Goal: Check status: Check status

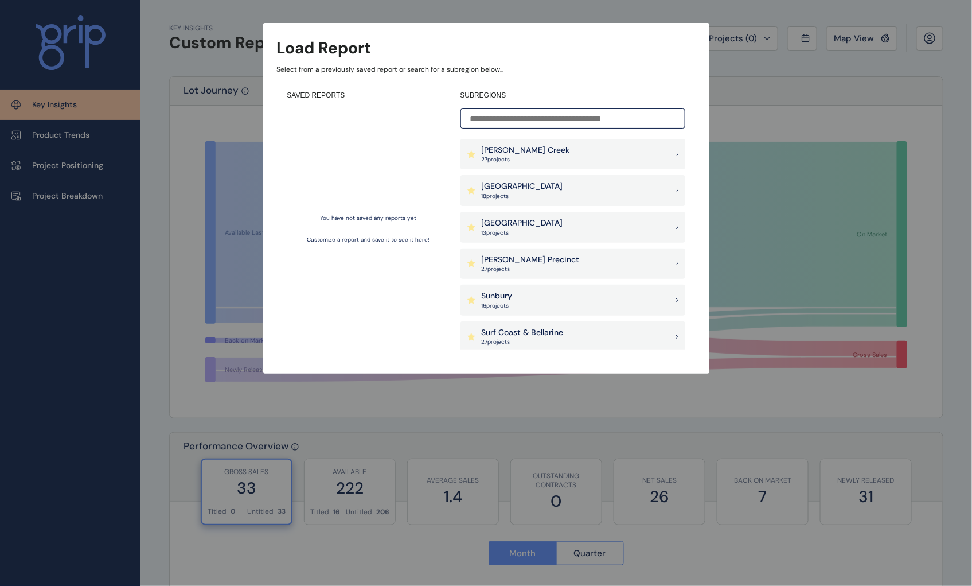
click at [504, 155] on p "[PERSON_NAME] Creek" at bounding box center [526, 150] width 88 height 11
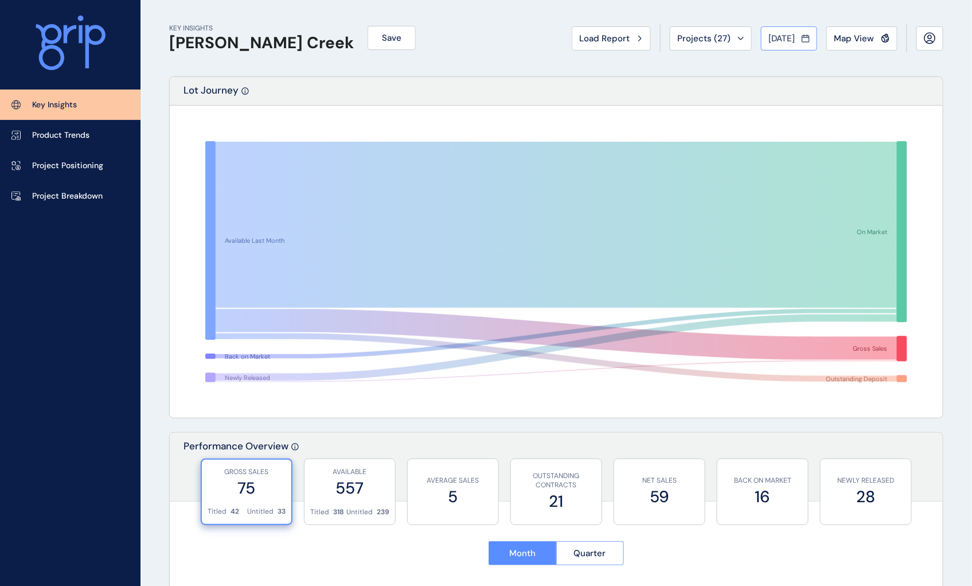
click at [769, 37] on span "[DATE]" at bounding box center [782, 38] width 26 height 11
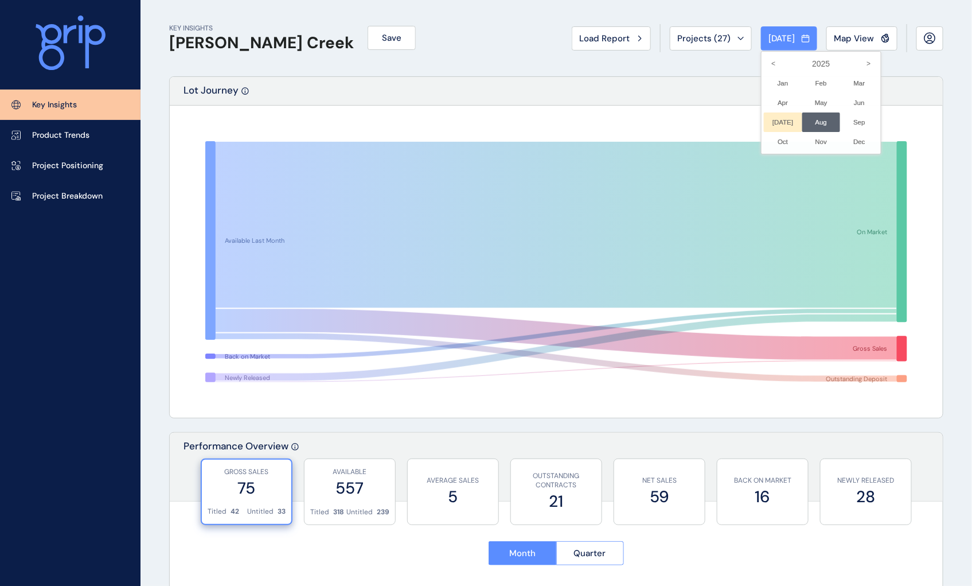
click at [772, 119] on li "[DATE] No report is available for this period. New months are usually published…" at bounding box center [783, 122] width 38 height 20
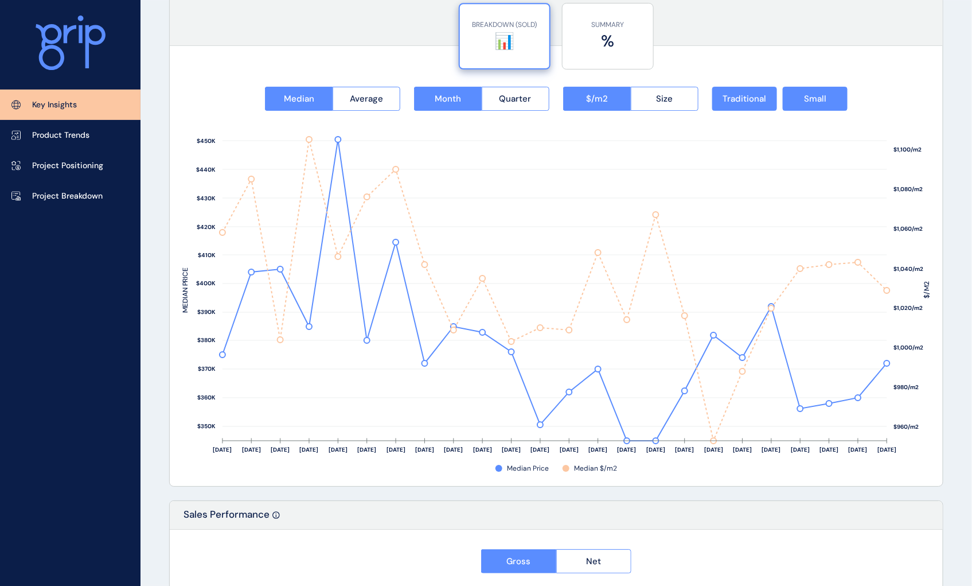
scroll to position [1466, 0]
click at [644, 92] on button "Size" at bounding box center [665, 99] width 68 height 24
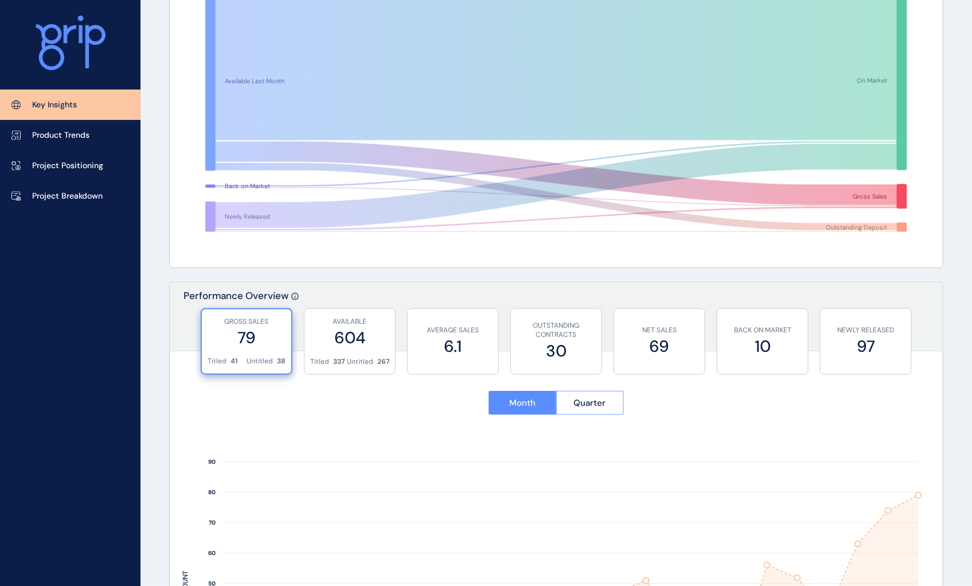
scroll to position [0, 0]
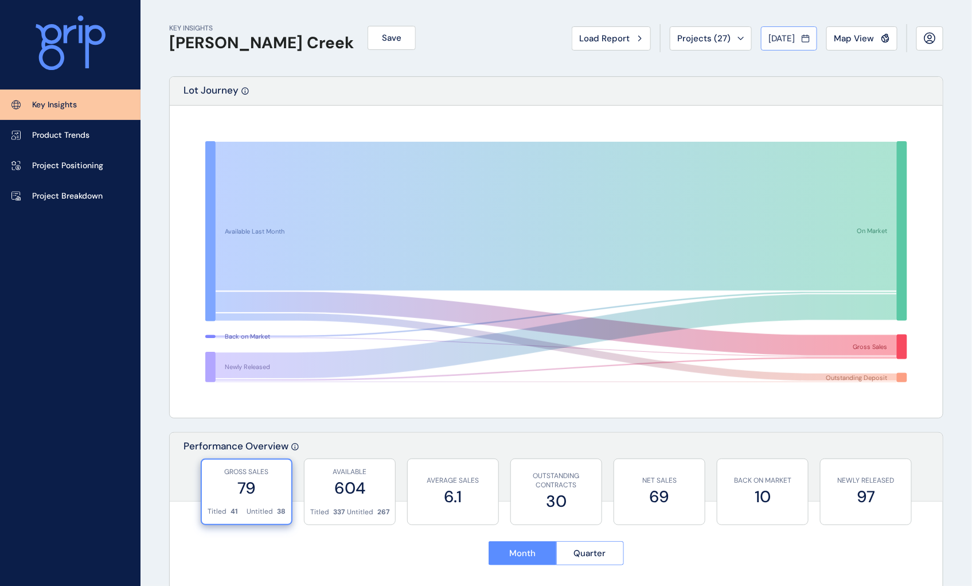
click at [789, 40] on span "[DATE]" at bounding box center [782, 38] width 26 height 11
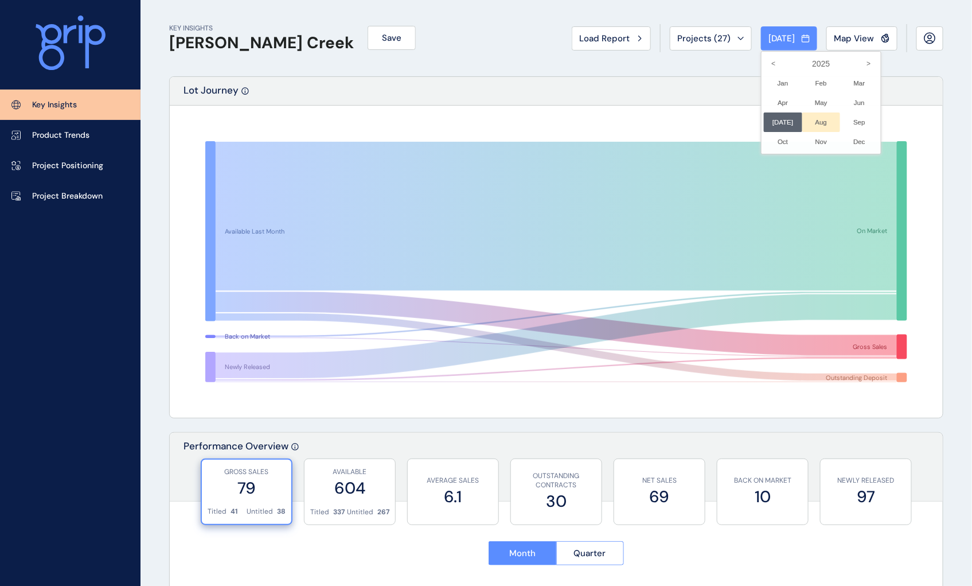
click at [811, 122] on li "Aug No report is available for this period. New months are usually published 5 …" at bounding box center [822, 122] width 38 height 20
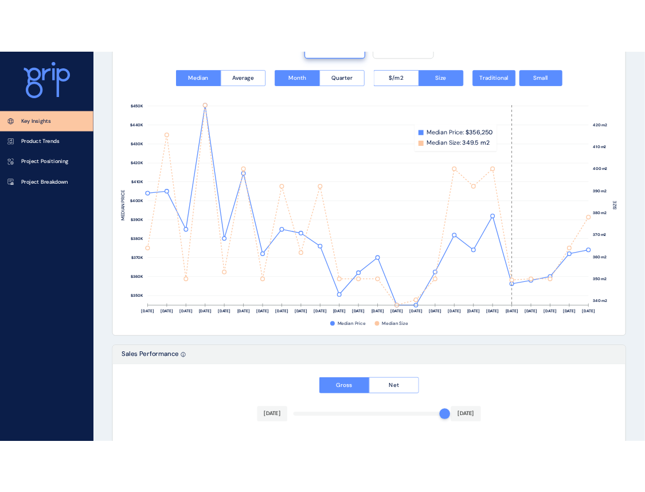
scroll to position [1530, 0]
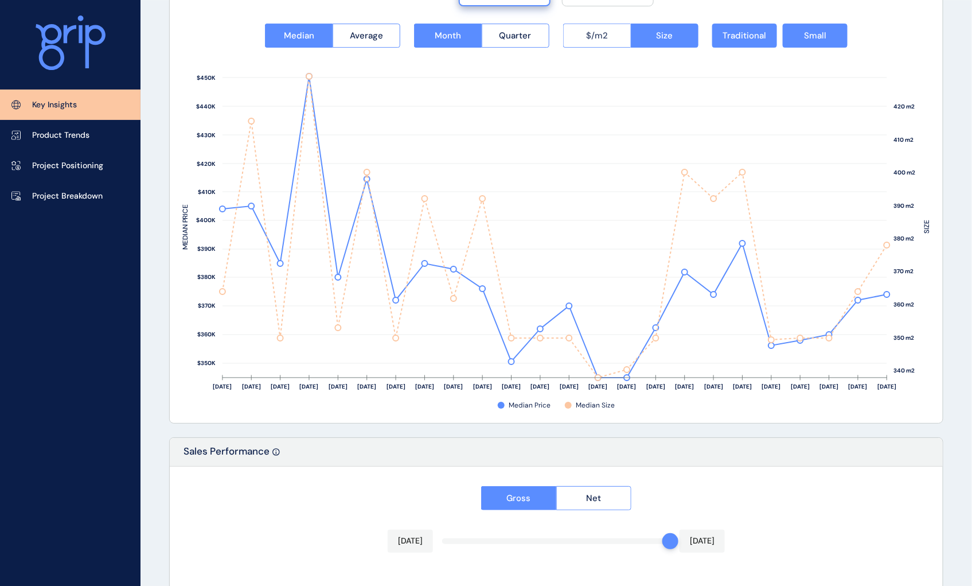
click at [578, 33] on button "$/m2" at bounding box center [597, 36] width 68 height 24
